Goal: Information Seeking & Learning: Learn about a topic

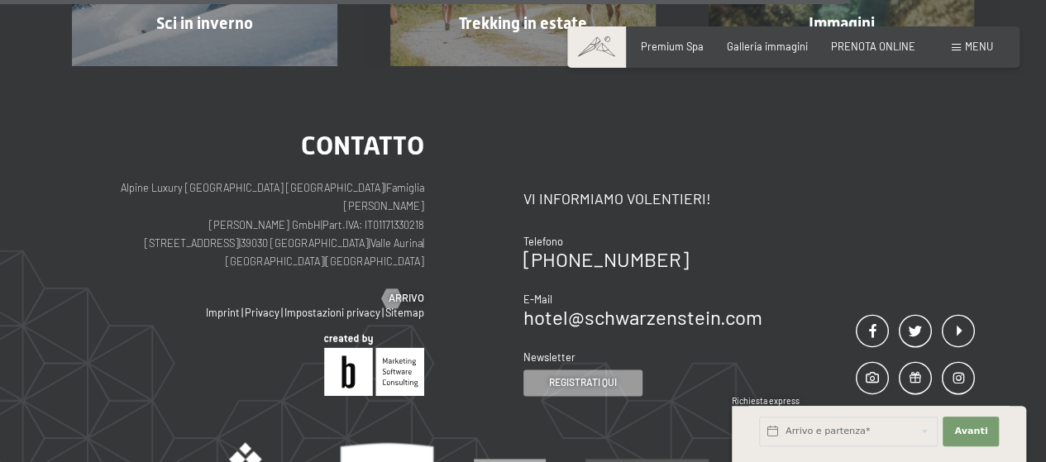
scroll to position [744, 0]
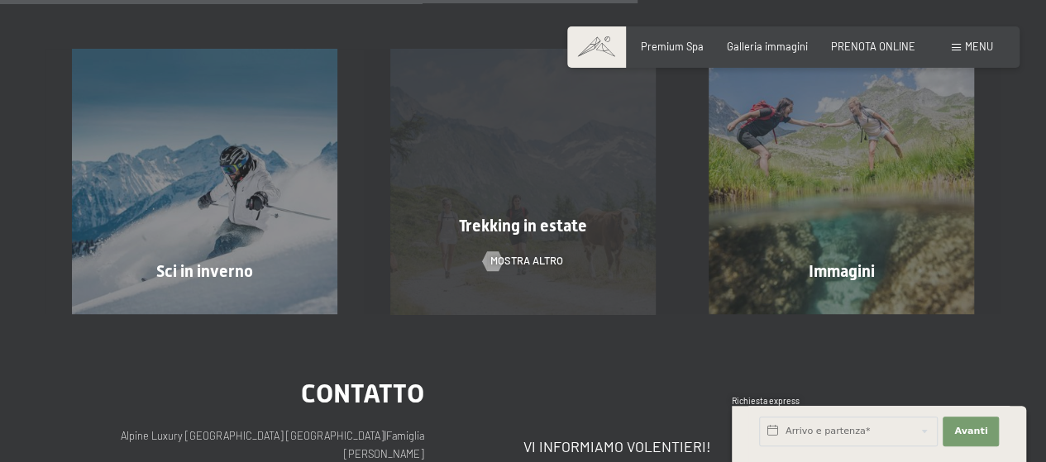
click at [476, 168] on div "Trekking in estate mostra altro" at bounding box center [523, 181] width 318 height 265
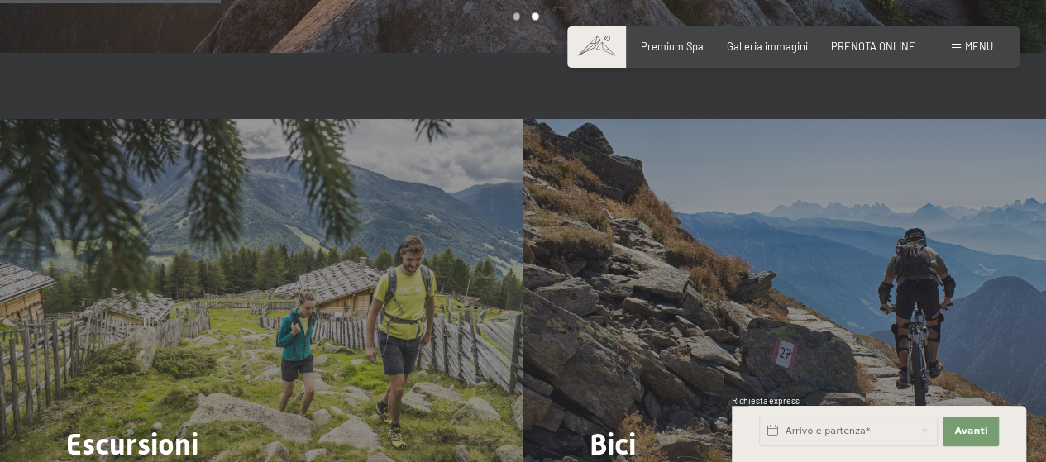
scroll to position [1406, 0]
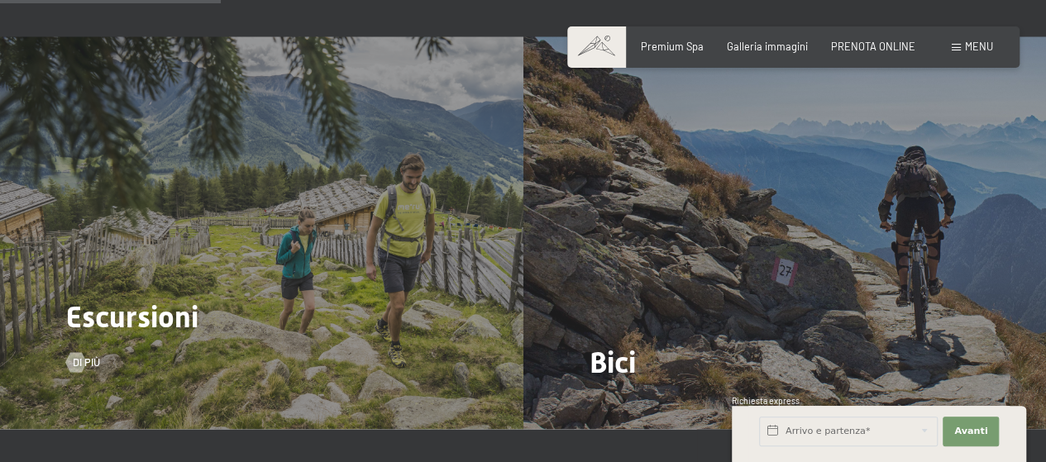
click at [361, 145] on div "Escursioni Di più" at bounding box center [262, 232] width 524 height 392
drag, startPoint x: 94, startPoint y: 332, endPoint x: 122, endPoint y: 318, distance: 31.1
click at [96, 355] on span "Di più" at bounding box center [86, 362] width 27 height 15
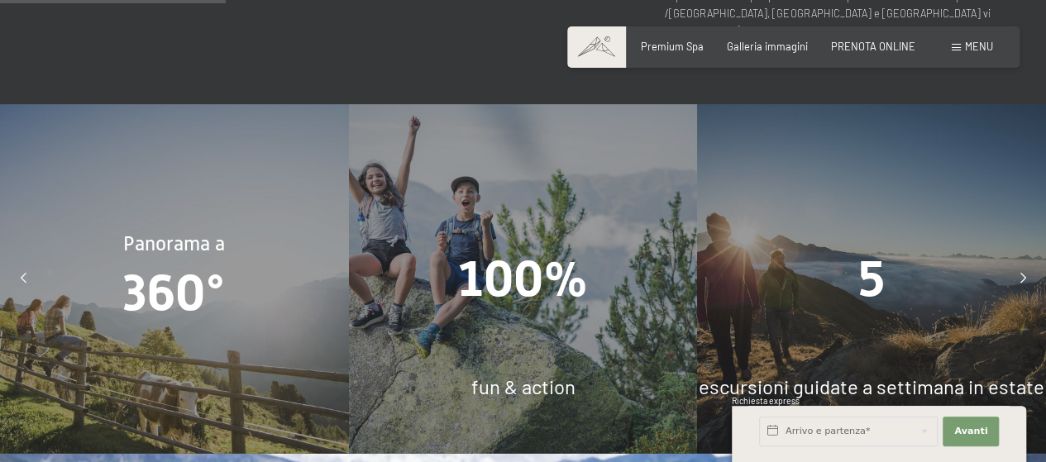
scroll to position [1241, 0]
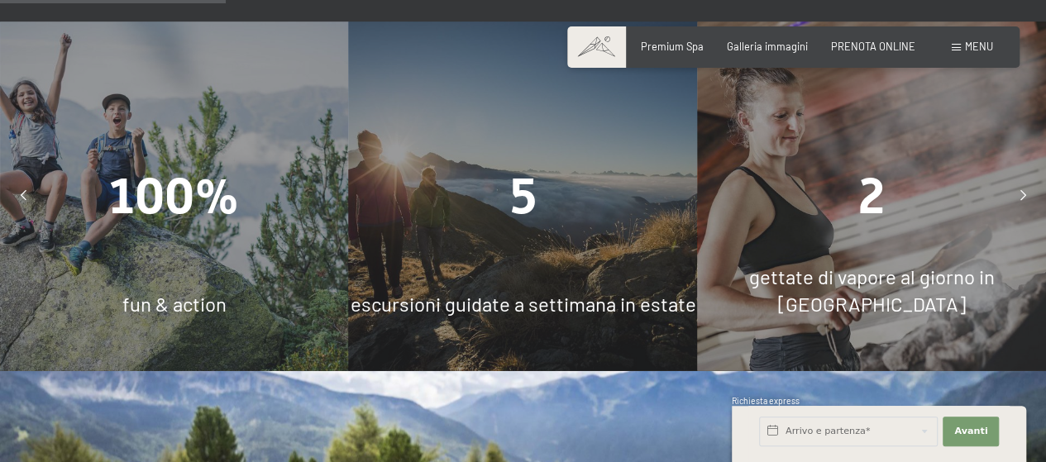
click at [25, 191] on icon at bounding box center [24, 196] width 6 height 11
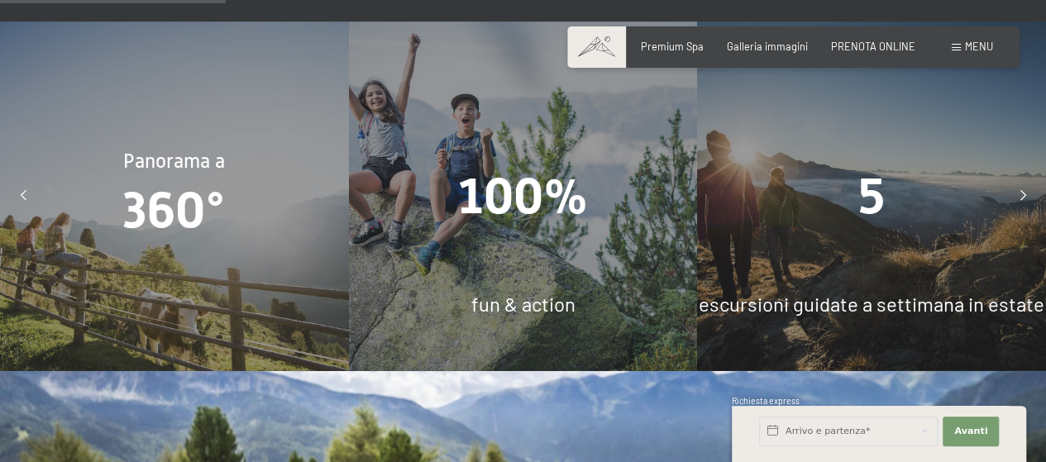
click at [25, 191] on icon at bounding box center [24, 196] width 6 height 11
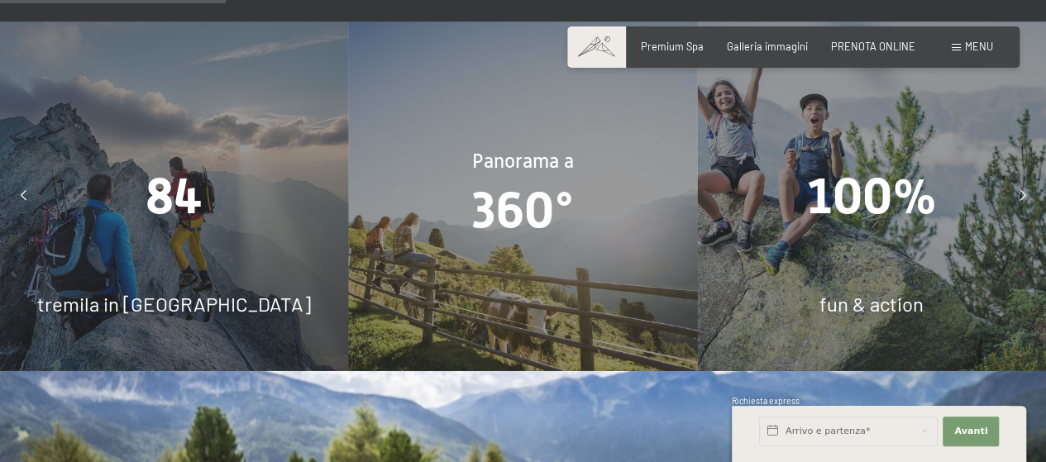
click at [25, 191] on icon at bounding box center [24, 196] width 6 height 11
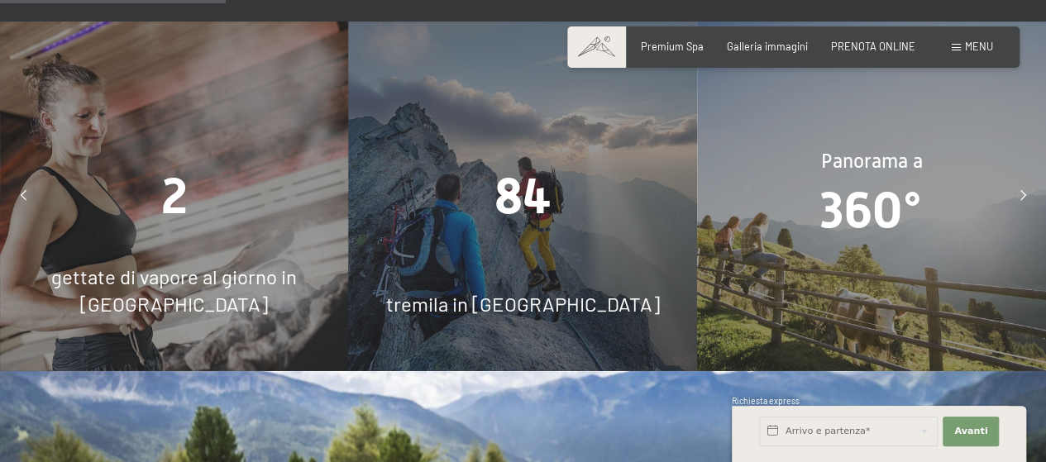
click at [25, 191] on icon at bounding box center [24, 196] width 6 height 11
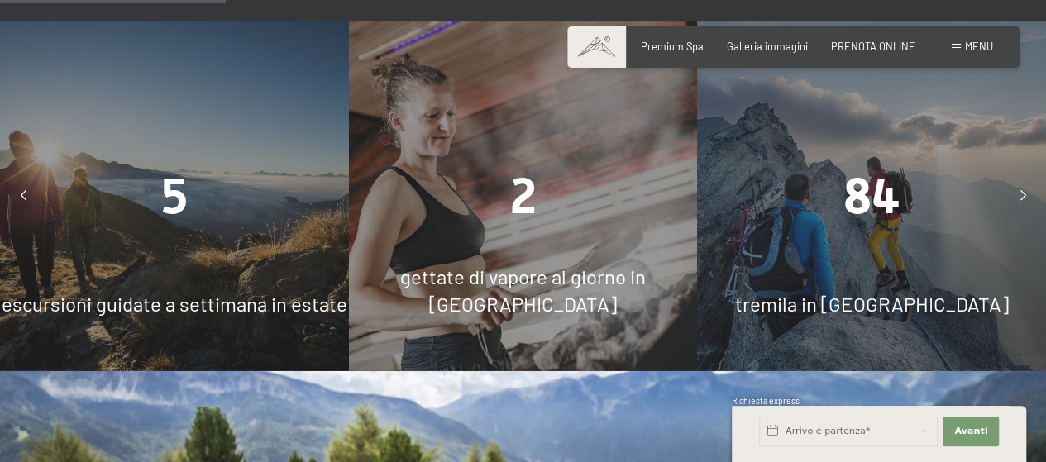
click at [149, 161] on div "5" at bounding box center [174, 196] width 349 height 70
click at [165, 167] on span "5" at bounding box center [174, 196] width 26 height 58
click at [167, 292] on span "escursioni guidate a settimana in estate" at bounding box center [175, 304] width 346 height 24
click at [172, 223] on div "5 escursioni guidate a settimana in estate" at bounding box center [174, 196] width 349 height 349
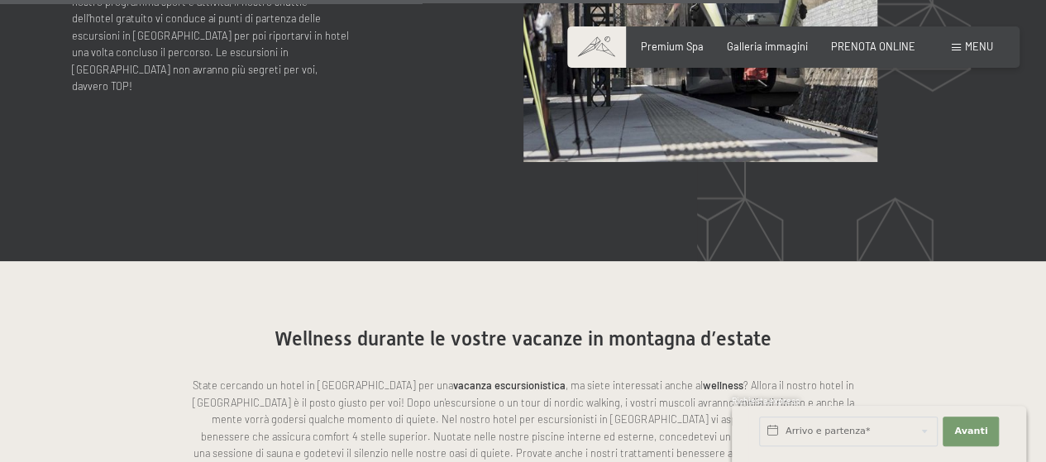
scroll to position [3722, 0]
